Goal: Find specific page/section: Find specific page/section

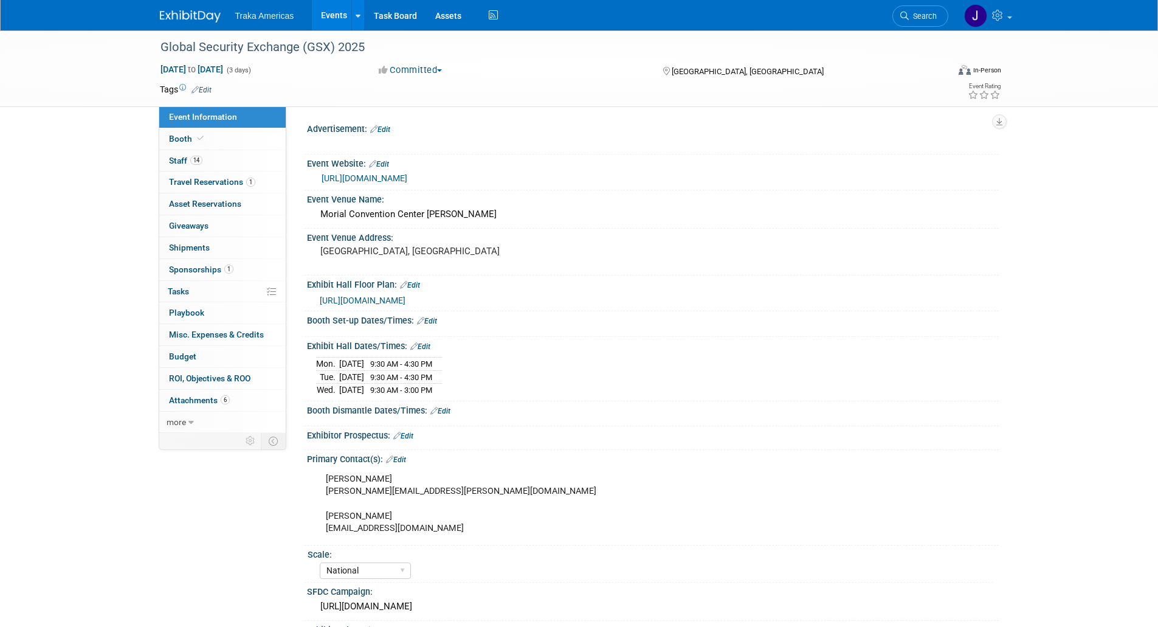
select select "National"
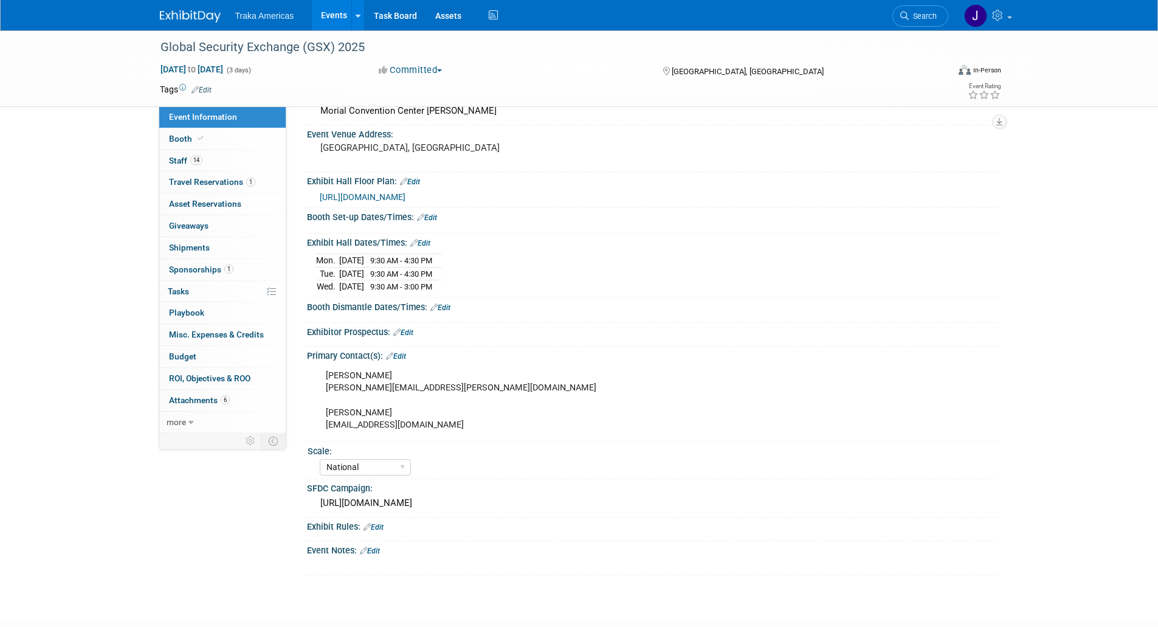
click at [168, 15] on img at bounding box center [190, 16] width 61 height 12
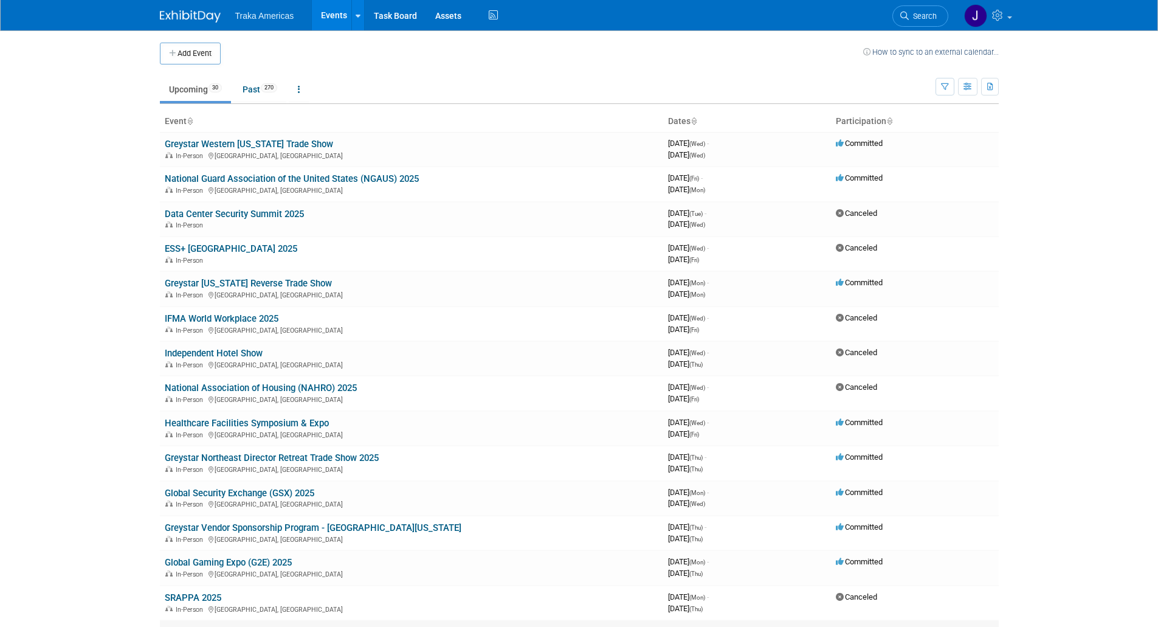
click at [244, 202] on td "Data Center Security Summit 2025 In-Person" at bounding box center [412, 219] width 504 height 35
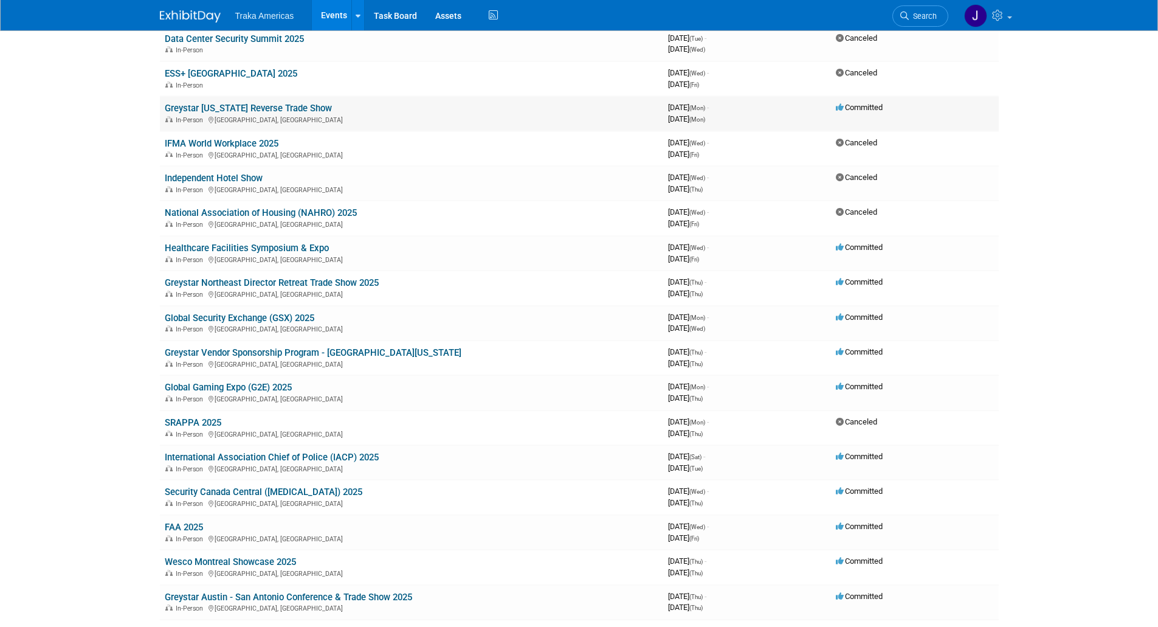
scroll to position [178, 0]
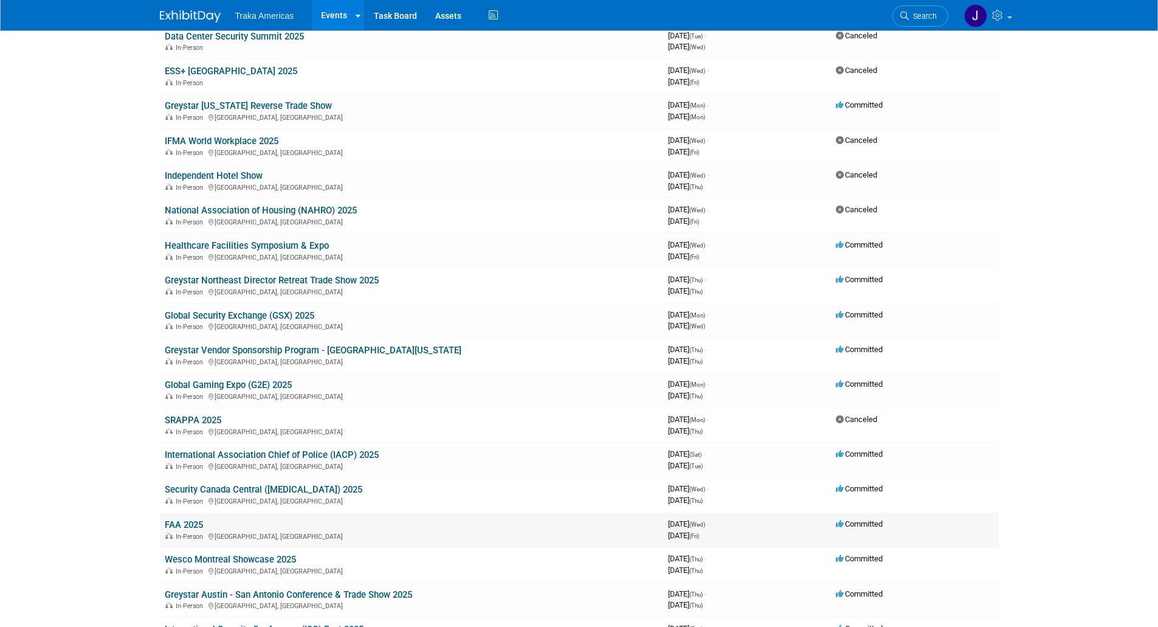
click at [170, 525] on link "FAA 2025" at bounding box center [184, 524] width 38 height 11
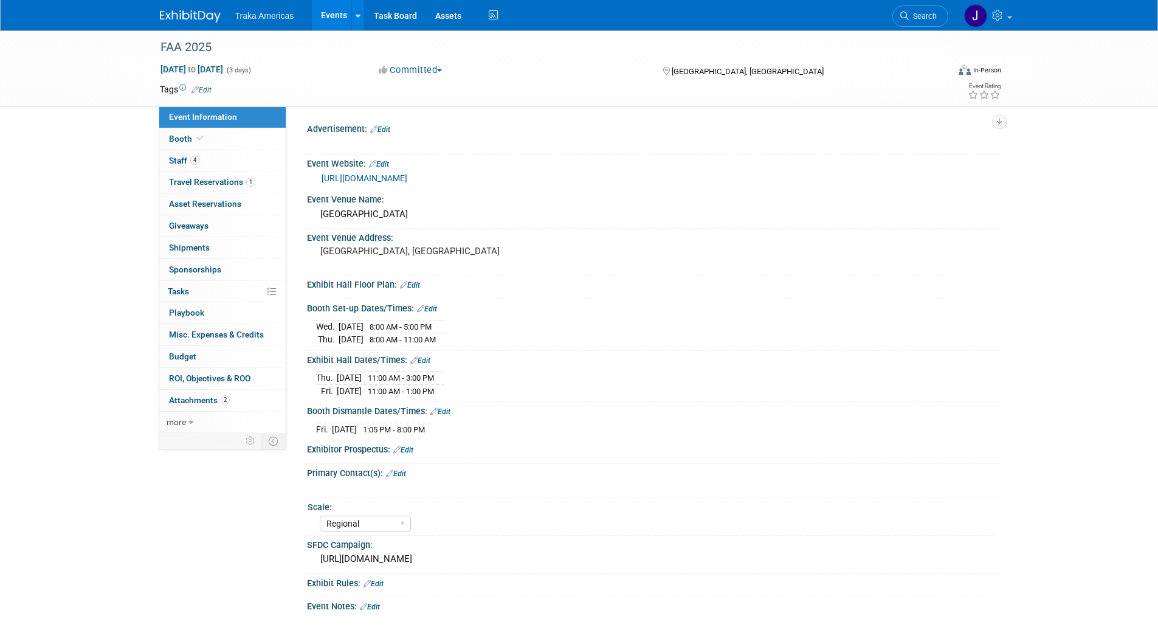
select select "Regional"
